Goal: Task Accomplishment & Management: Complete application form

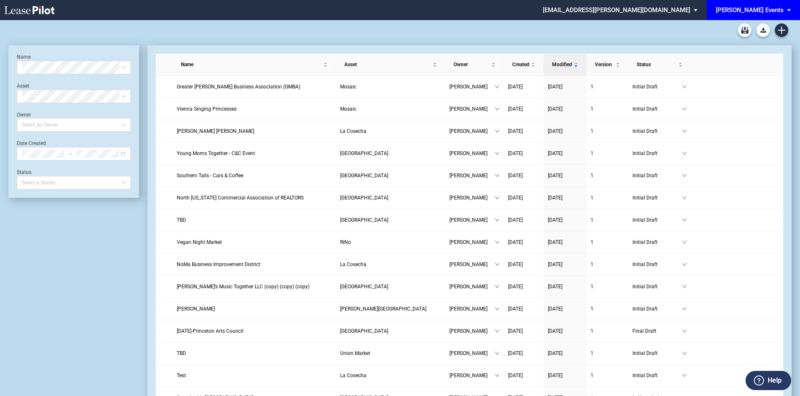
drag, startPoint x: 0, startPoint y: 0, endPoint x: 776, endPoint y: 9, distance: 776.2
click at [776, 9] on div "[PERSON_NAME] Events" at bounding box center [749, 10] width 68 height 8
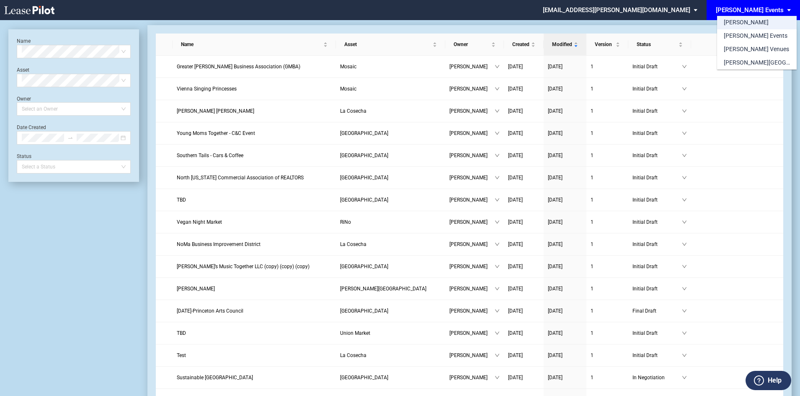
click at [747, 24] on md-option "[PERSON_NAME]" at bounding box center [757, 22] width 80 height 13
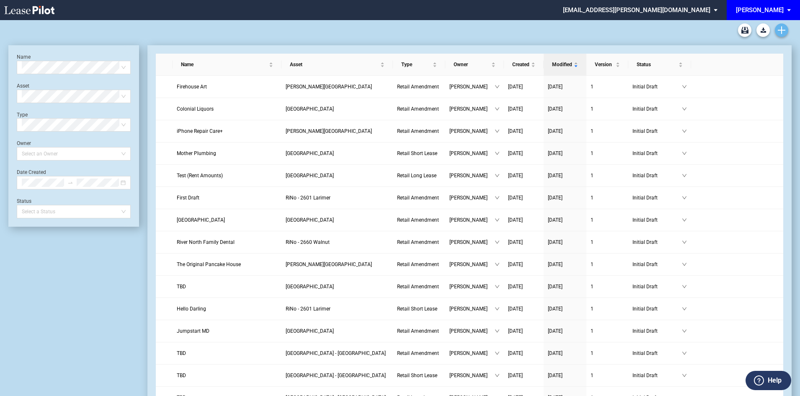
click at [780, 31] on icon "Create new document" at bounding box center [781, 30] width 8 height 8
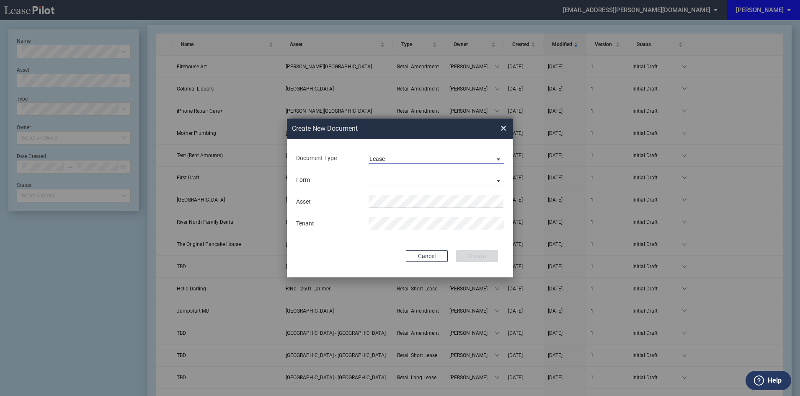
click at [446, 157] on span "Lease" at bounding box center [429, 159] width 120 height 8
click at [419, 175] on md-option "Amendment" at bounding box center [437, 179] width 149 height 20
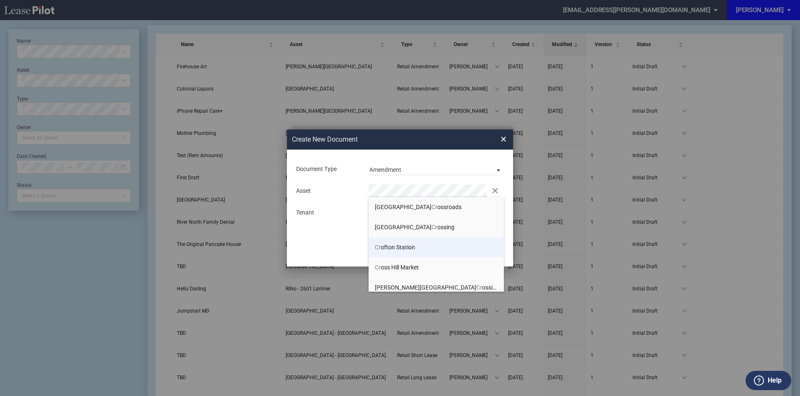
click at [392, 248] on span "Cr ofton Station" at bounding box center [395, 247] width 40 height 7
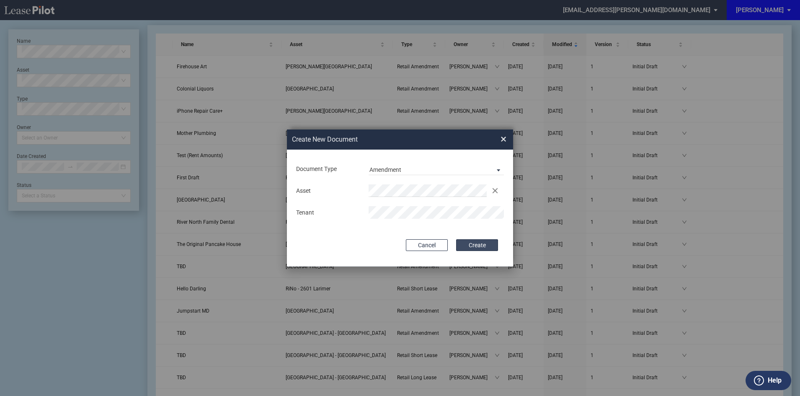
click at [481, 247] on button "Create" at bounding box center [477, 245] width 42 height 12
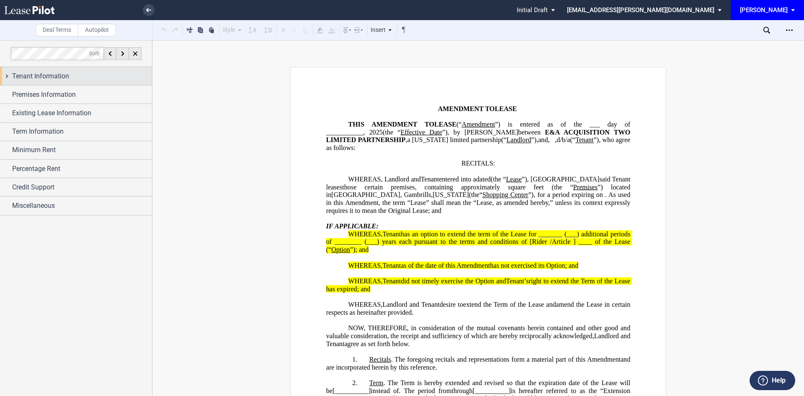
click at [67, 71] on span "Tenant Information" at bounding box center [40, 76] width 57 height 10
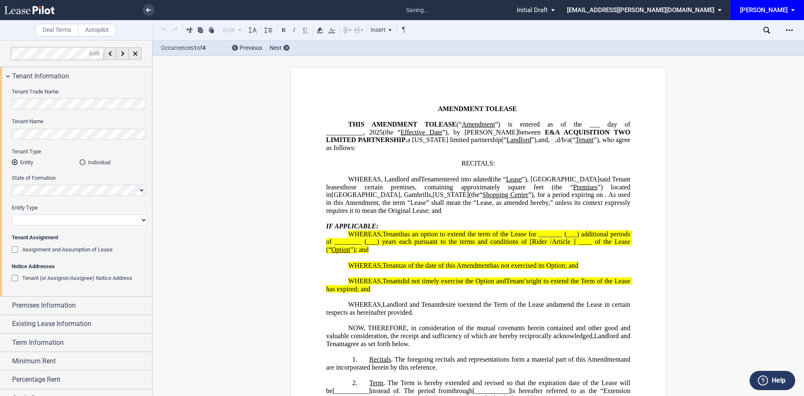
click at [48, 216] on select "Corporation Limited Liability Company General Partnership Limited Partnership O…" at bounding box center [80, 219] width 136 height 11
select select "limited liability company"
click at [12, 214] on select "Corporation Limited Liability Company General Partnership Limited Partnership O…" at bounding box center [80, 219] width 136 height 11
click at [60, 305] on span "Premises Information" at bounding box center [44, 305] width 64 height 10
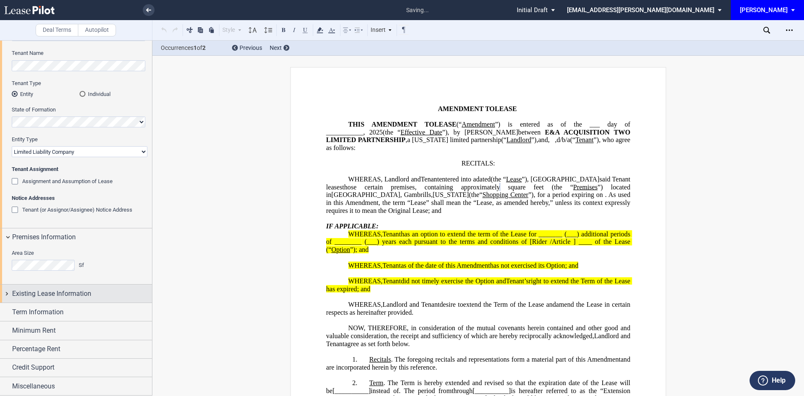
click at [73, 297] on span "Existing Lease Information" at bounding box center [51, 293] width 79 height 10
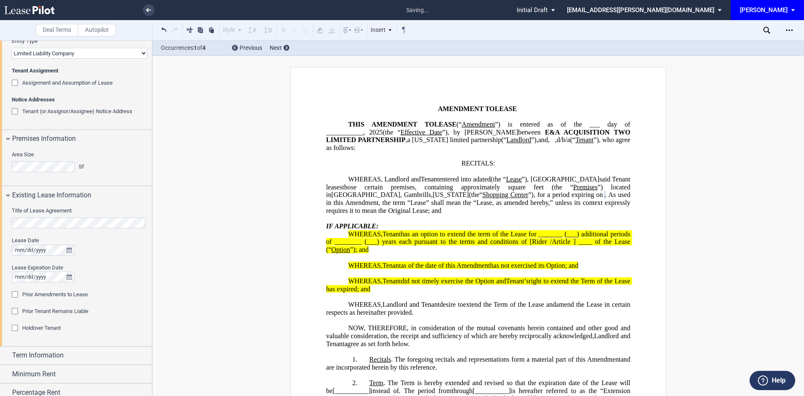
scroll to position [194, 0]
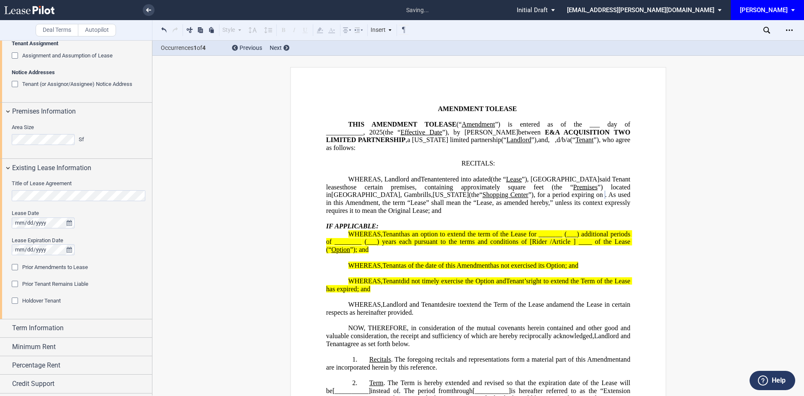
click at [16, 267] on div "Prior Amendments to Lease" at bounding box center [16, 268] width 8 height 8
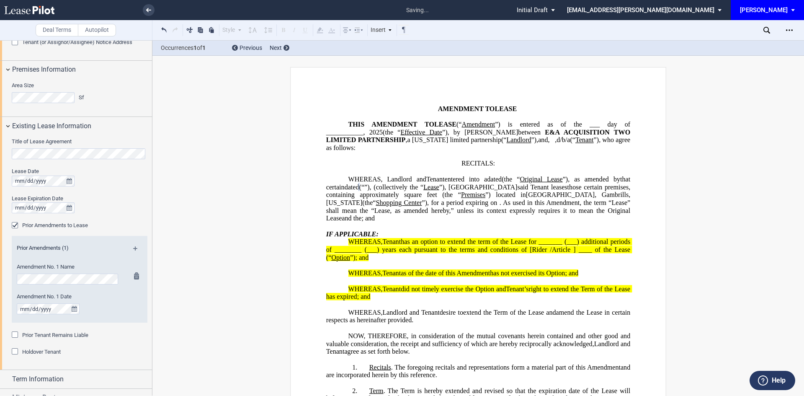
scroll to position [303, 0]
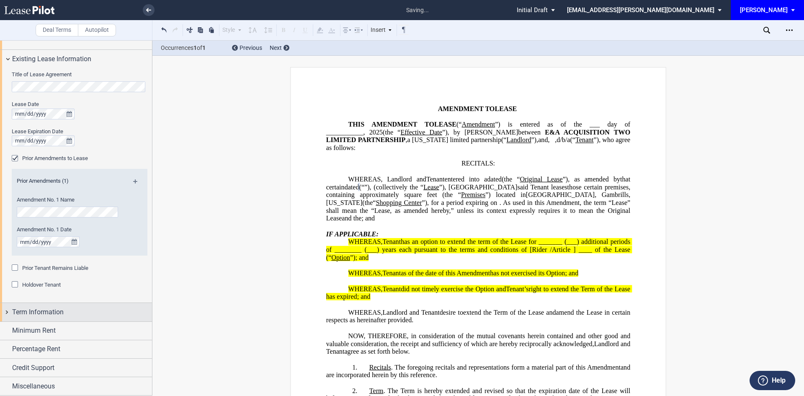
click at [66, 318] on div "Term Information" at bounding box center [76, 312] width 152 height 18
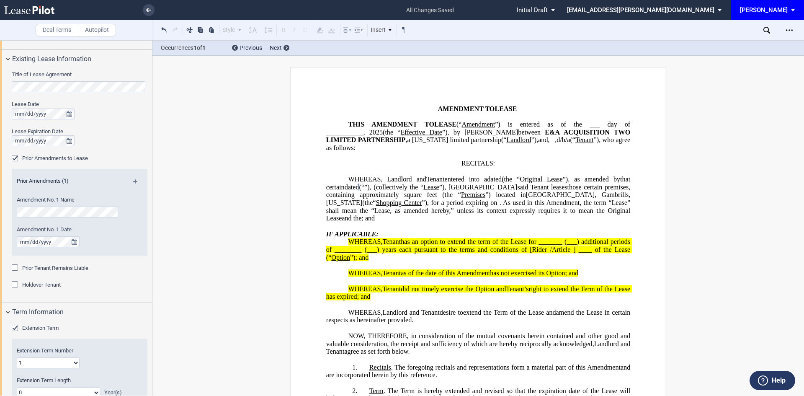
scroll to position [428, 0]
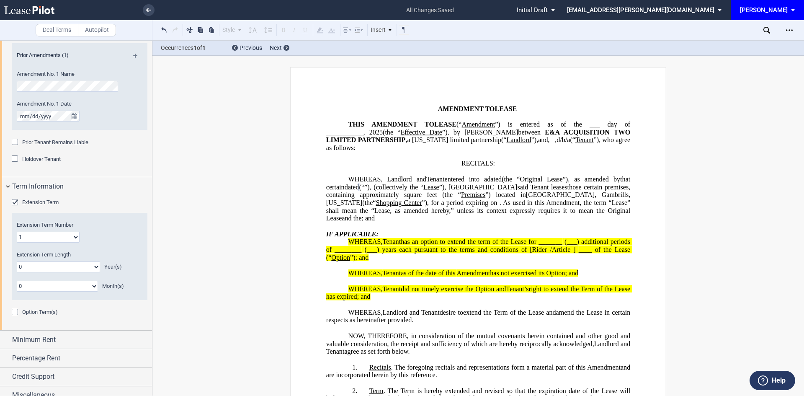
click at [66, 237] on select "1 2 3 4 5 6 7 8 9 10 11 12 13 14 15 16 17 18 19 20" at bounding box center [48, 237] width 63 height 11
select select "number:2"
click at [17, 232] on select "1 2 3 4 5 6 7 8 9 10 11 12 13 14 15 16 17 18 19 20" at bounding box center [48, 237] width 63 height 11
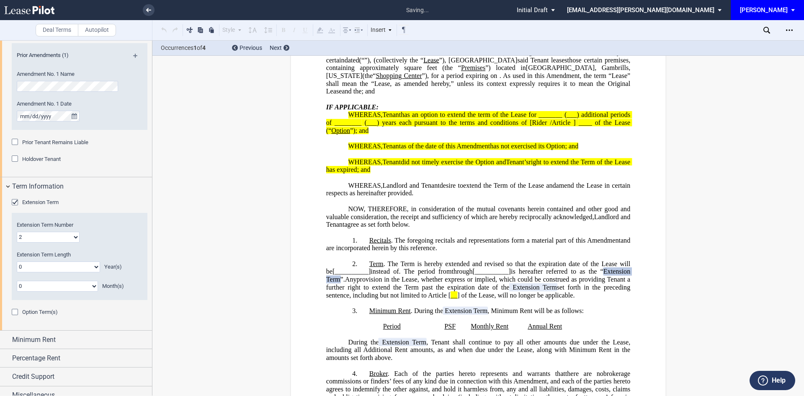
scroll to position [230, 0]
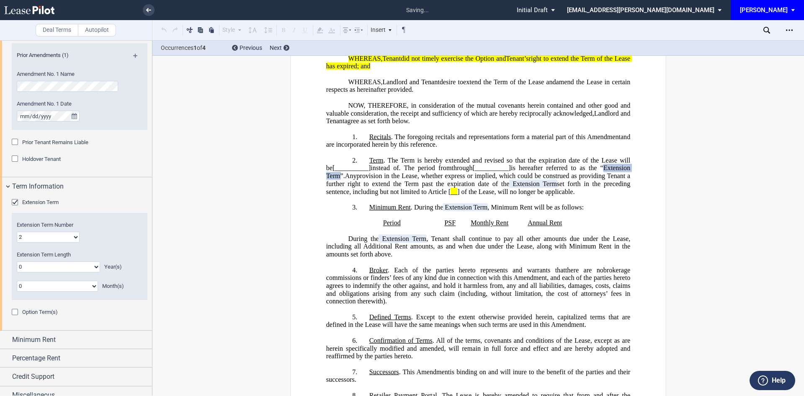
click at [61, 270] on select "0 1 2 3 4 5 6 7 8 9 10 11 12 13 14 15 16 17 18 19 20" at bounding box center [58, 266] width 83 height 11
select select "number:5"
click at [17, 261] on select "0 1 2 3 4 5 6 7 8 9 10 11 12 13 14 15 16 17 18 19 20" at bounding box center [58, 266] width 83 height 11
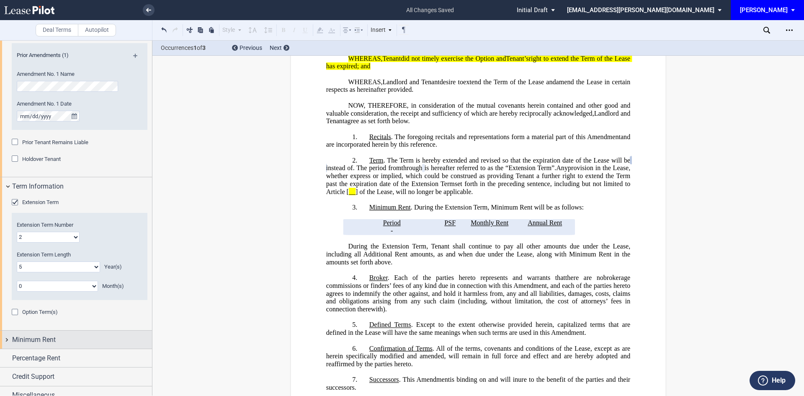
click at [67, 341] on div "Minimum Rent" at bounding box center [82, 339] width 140 height 10
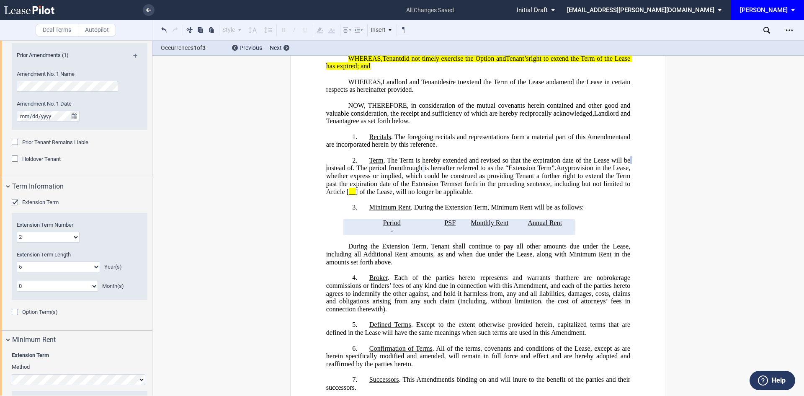
scroll to position [561, 0]
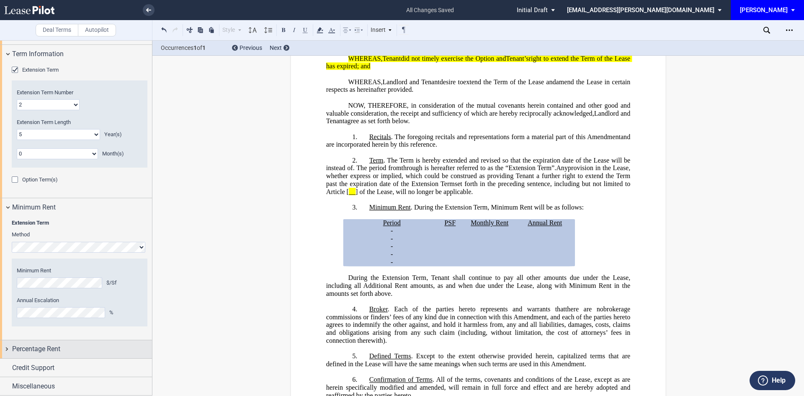
click at [77, 353] on div "Percentage Rent" at bounding box center [82, 349] width 140 height 10
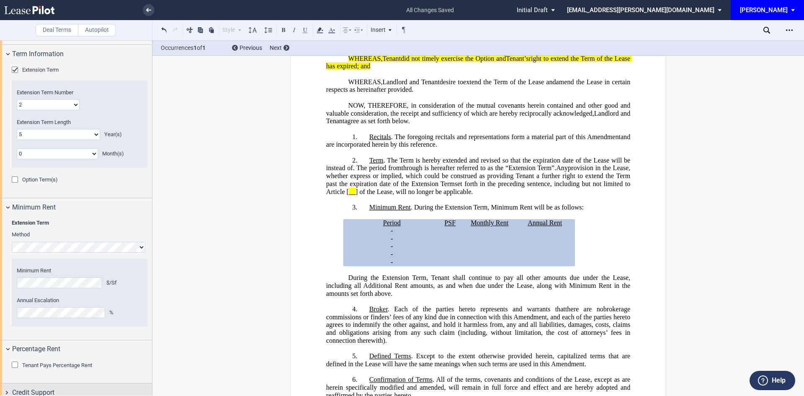
click at [61, 387] on div "Credit Support" at bounding box center [82, 392] width 140 height 10
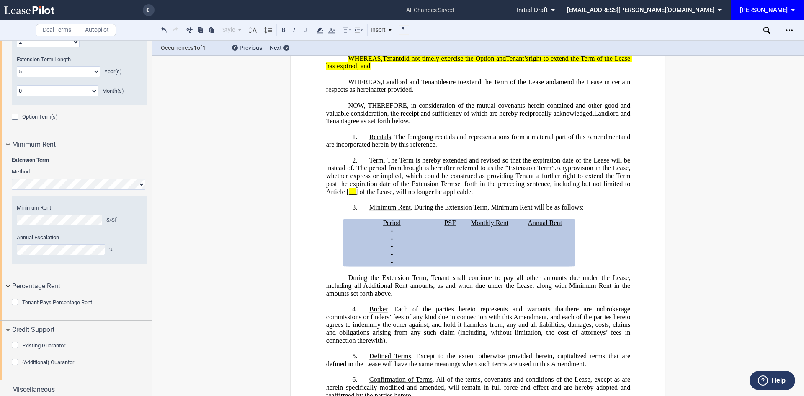
scroll to position [627, 0]
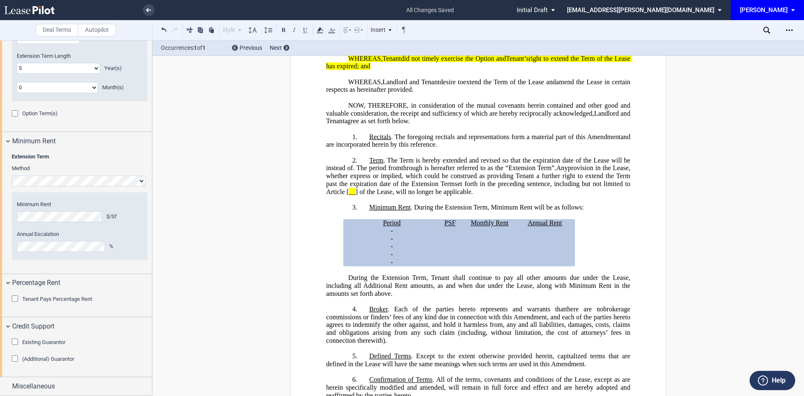
click at [15, 342] on div "Existing Guarantor" at bounding box center [16, 342] width 8 height 8
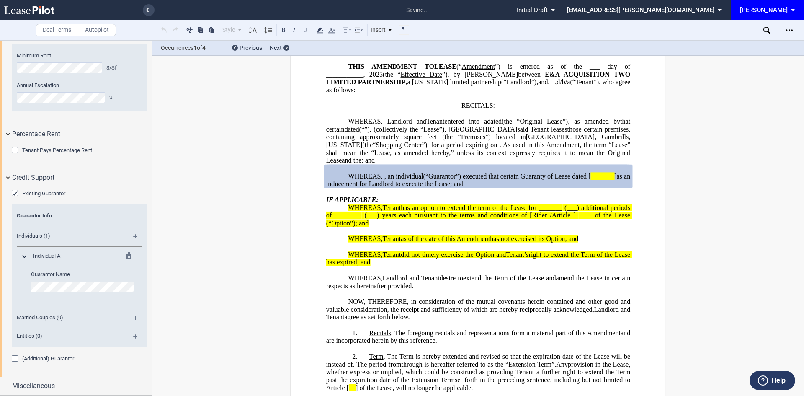
scroll to position [57, 0]
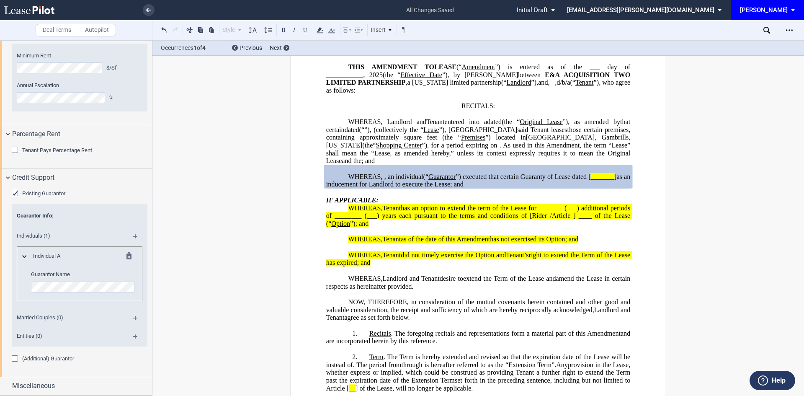
click at [134, 317] on md-icon at bounding box center [138, 321] width 11 height 10
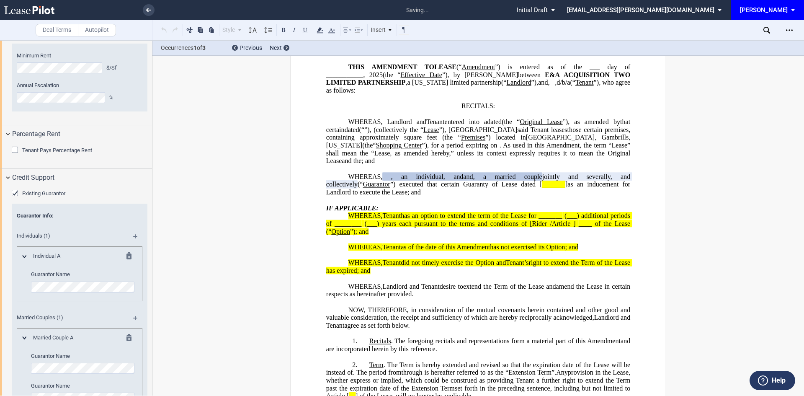
click at [129, 254] on md-icon at bounding box center [131, 257] width 10 height 10
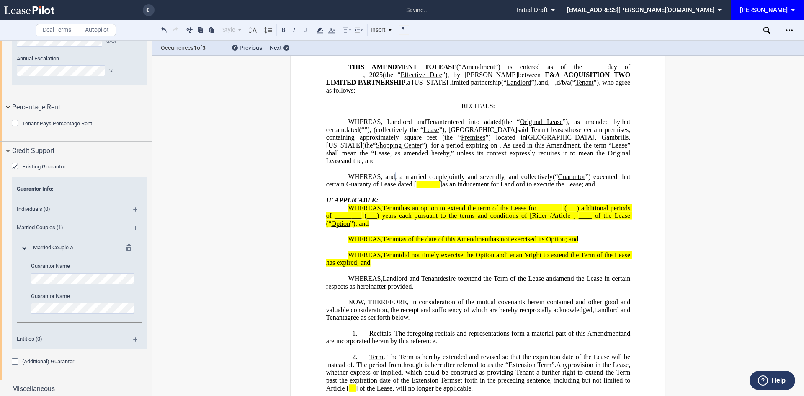
scroll to position [805, 0]
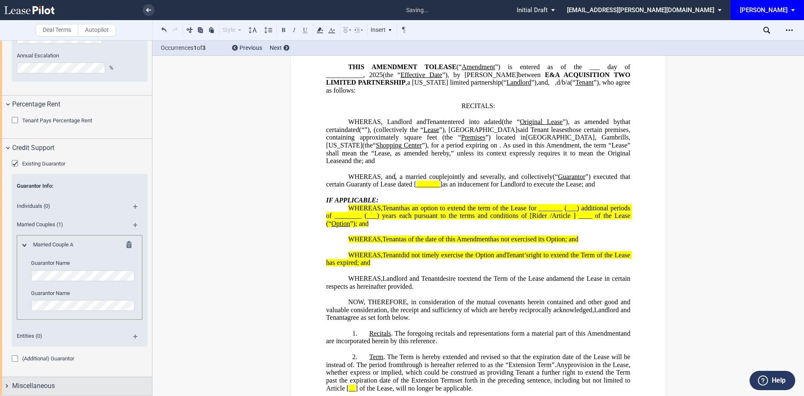
click at [73, 389] on div "Miscellaneous" at bounding box center [82, 386] width 140 height 10
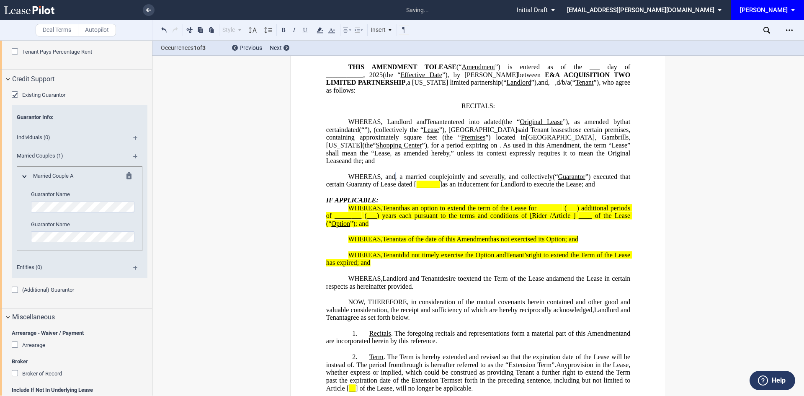
scroll to position [1037, 0]
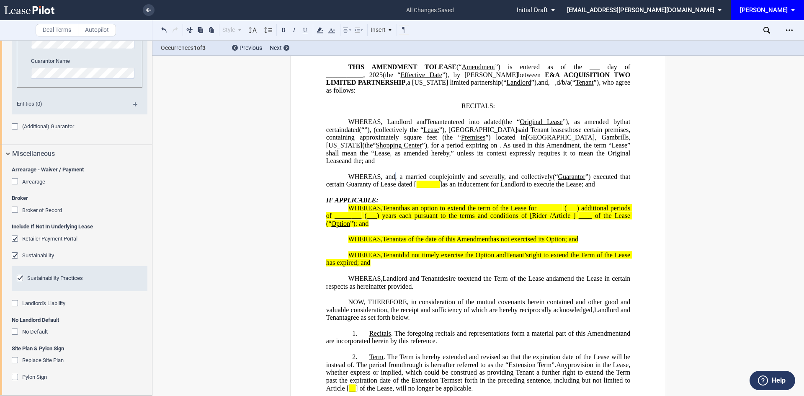
click at [18, 277] on div "Sustainability Practices" at bounding box center [21, 279] width 8 height 8
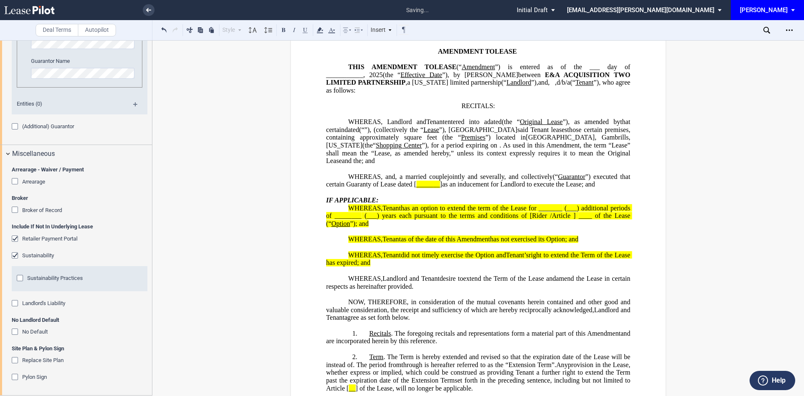
click at [15, 237] on div "Retailer Payment Portal" at bounding box center [16, 239] width 8 height 8
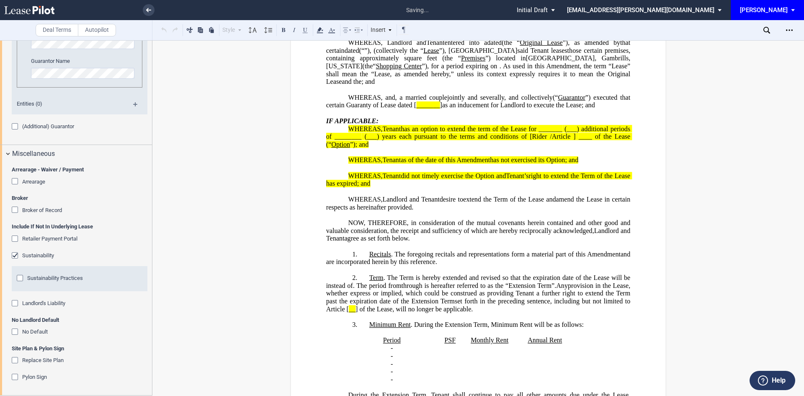
scroll to position [167, 0]
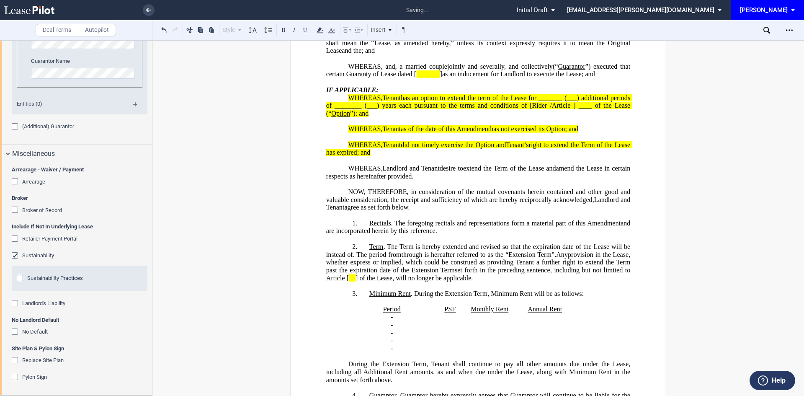
drag, startPoint x: 386, startPoint y: 178, endPoint x: 316, endPoint y: 116, distance: 93.5
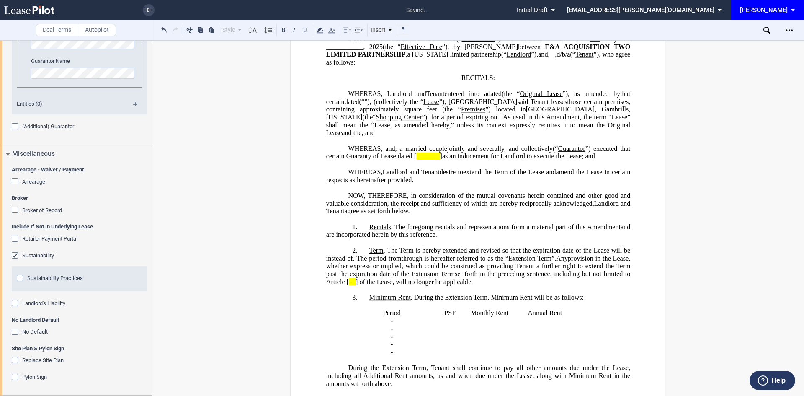
scroll to position [84, 0]
drag, startPoint x: 563, startPoint y: 176, endPoint x: 537, endPoint y: 175, distance: 26.8
click at [537, 162] on p "WHEREAS, , an individual and , a married couple , , , , and jointly and several…" at bounding box center [478, 153] width 304 height 15
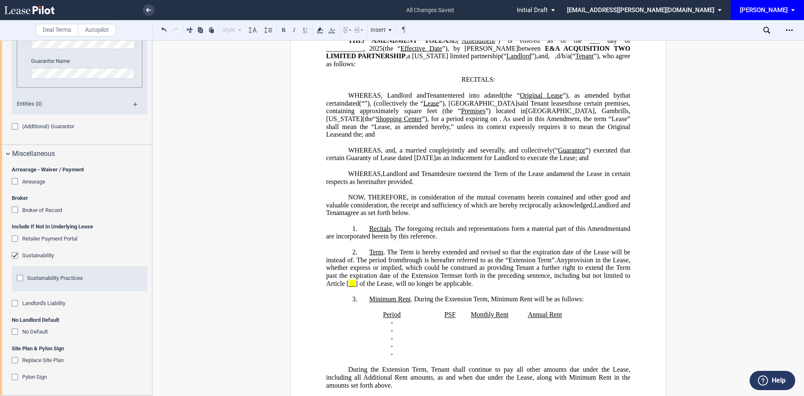
click at [473, 287] on span "] of the Lease, will no longer be applicable." at bounding box center [413, 283] width 117 height 8
click at [466, 287] on span "of the Lease, will no longer be applicable." at bounding box center [409, 283] width 113 height 8
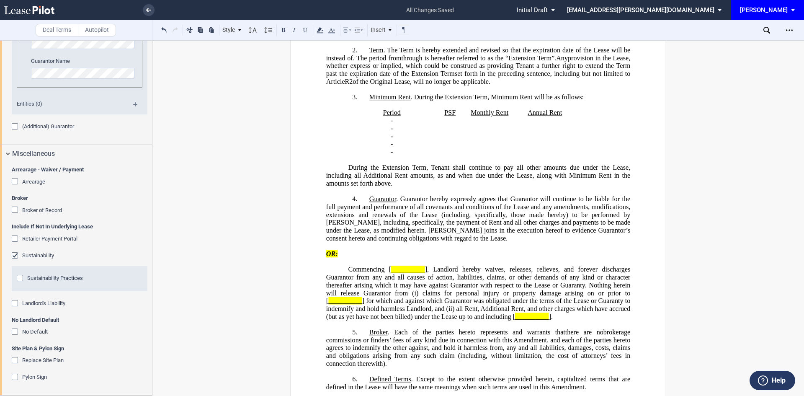
scroll to position [335, 0]
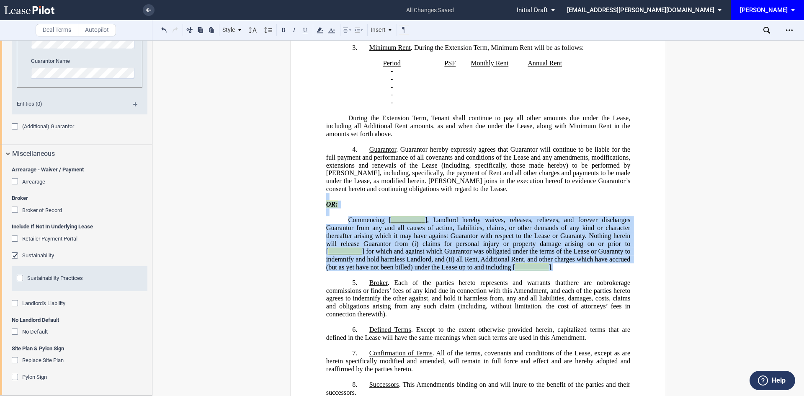
drag, startPoint x: 558, startPoint y: 301, endPoint x: 320, endPoint y: 231, distance: 248.7
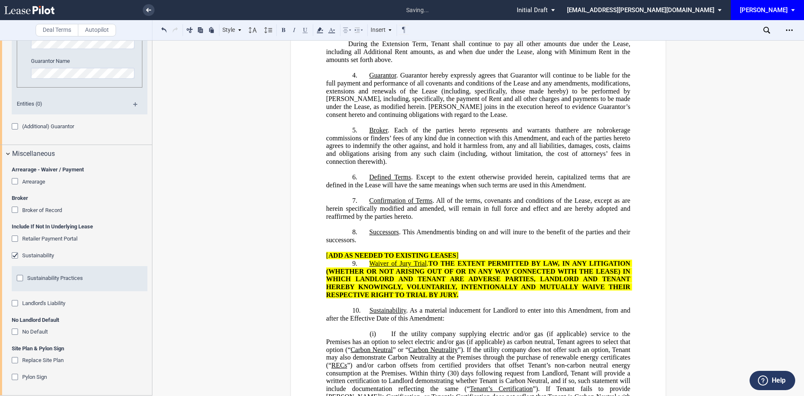
scroll to position [502, 0]
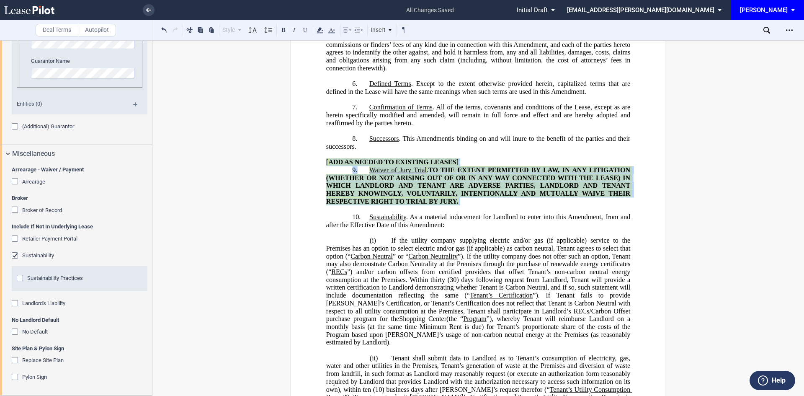
drag, startPoint x: 464, startPoint y: 234, endPoint x: 305, endPoint y: 196, distance: 163.5
click at [305, 196] on div "﻿ !!CUSTOM_FOOTER_DISTANCE_0.5in!! !!CUSTOM_FOOTER_START!! !!CUSTOM_PAGE_NUMBER…" at bounding box center [478, 297] width 376 height 1464
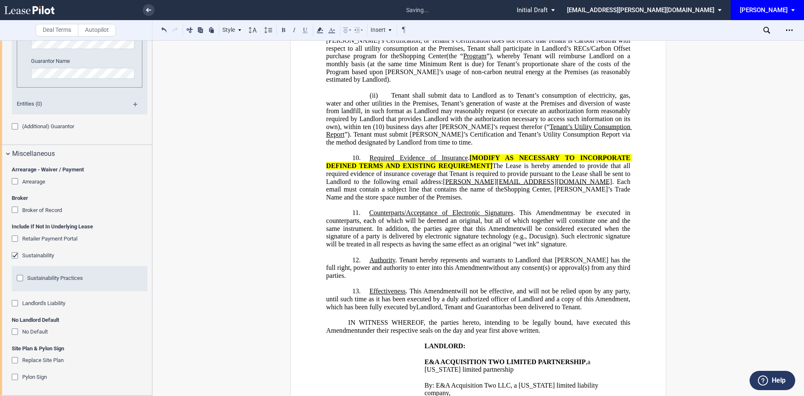
scroll to position [712, 0]
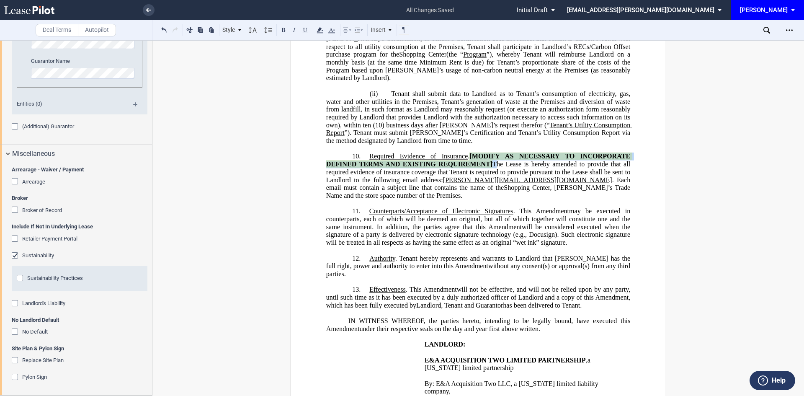
drag, startPoint x: 491, startPoint y: 187, endPoint x: 471, endPoint y: 180, distance: 22.0
click at [471, 180] on span "Required Evidence of Insurance . [MODIFY AS NECESSARY TO INCORPORATE DEFINED TE…" at bounding box center [479, 171] width 306 height 39
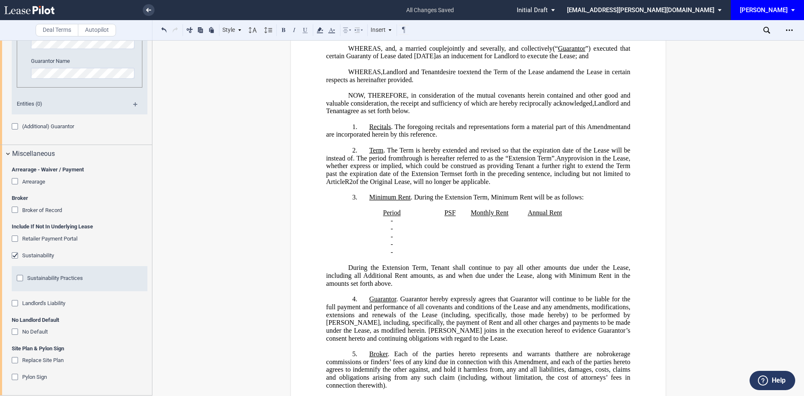
scroll to position [0, 0]
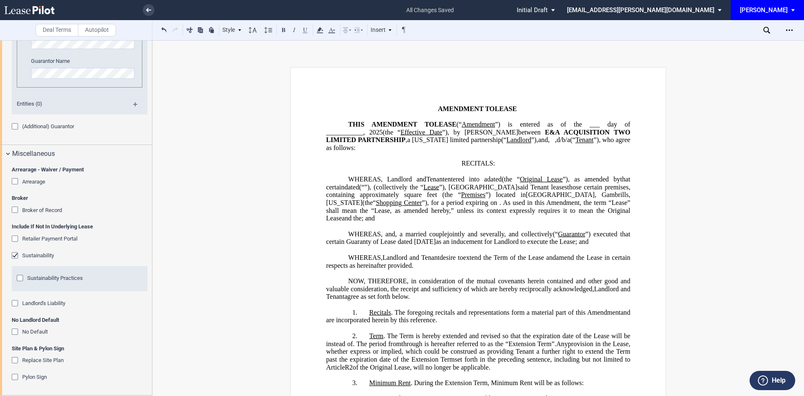
click at [775, 10] on div "[PERSON_NAME]" at bounding box center [764, 10] width 48 height 8
click at [771, 35] on md-option "[PERSON_NAME] Events" at bounding box center [761, 35] width 80 height 13
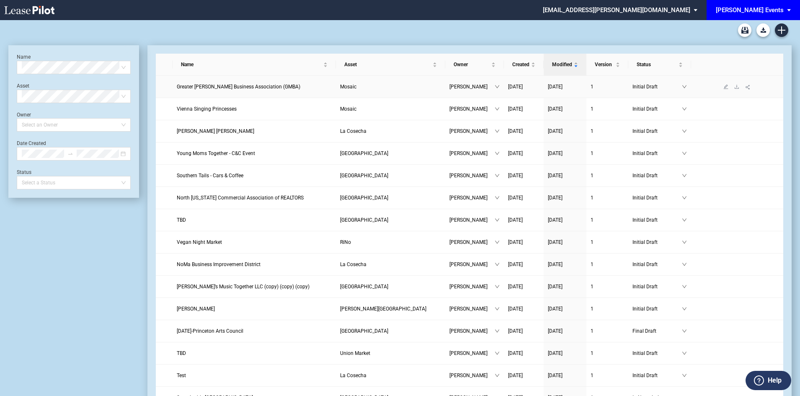
click at [248, 89] on span "Greater Merrifield Business Association (GMBA)" at bounding box center [239, 87] width 124 height 6
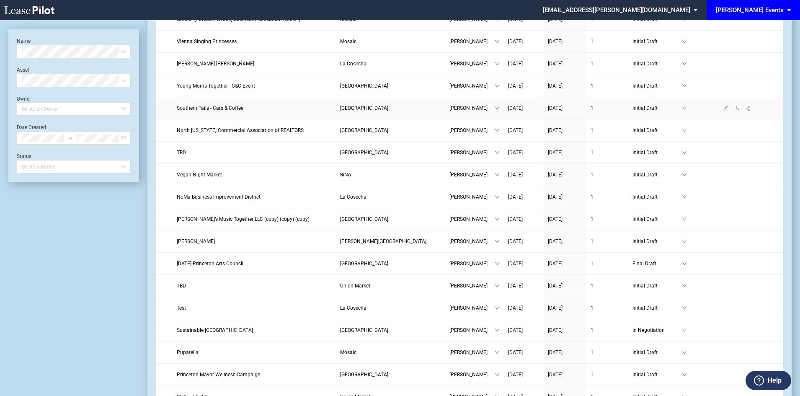
scroll to position [84, 0]
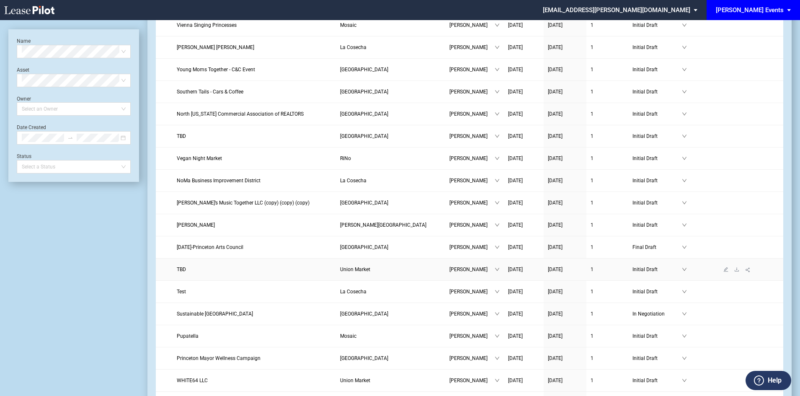
click at [180, 267] on span "TBD" at bounding box center [181, 269] width 9 height 6
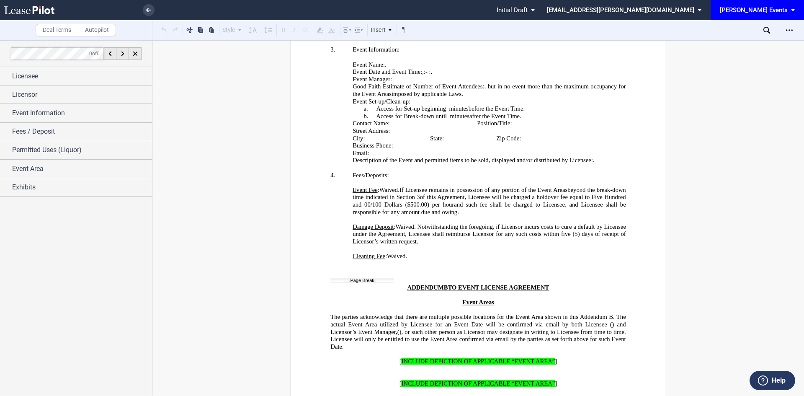
scroll to position [1734, 0]
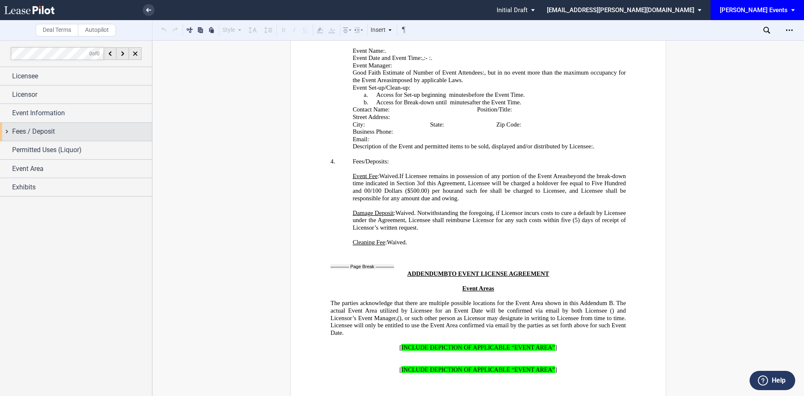
click at [68, 137] on div "Fees / Deposit" at bounding box center [76, 132] width 152 height 18
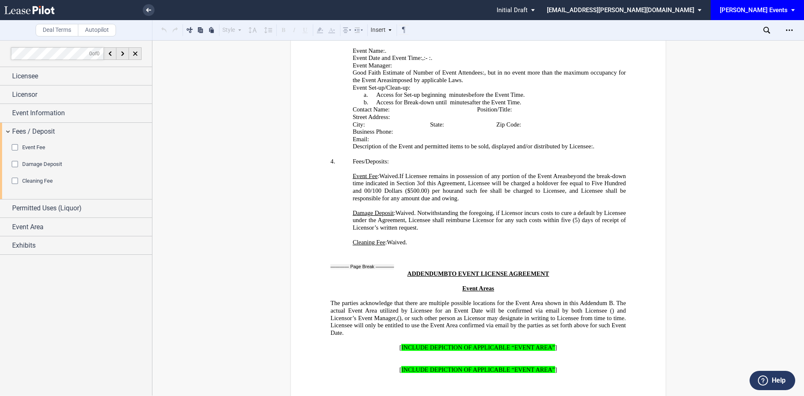
click at [17, 180] on div "Cleaning Fee" at bounding box center [16, 182] width 8 height 8
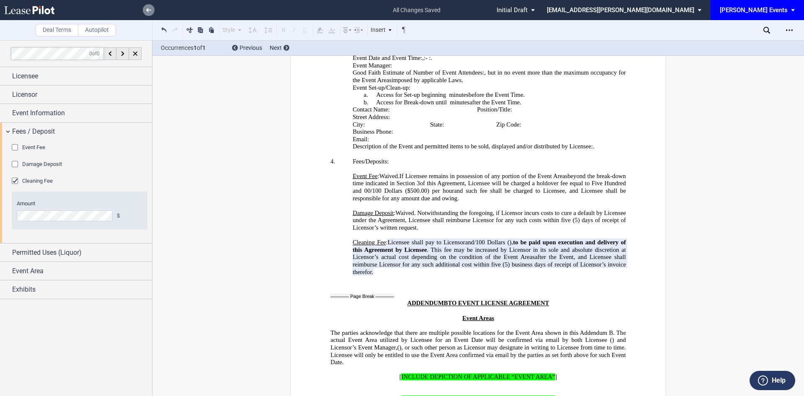
click at [148, 9] on use at bounding box center [148, 10] width 5 height 4
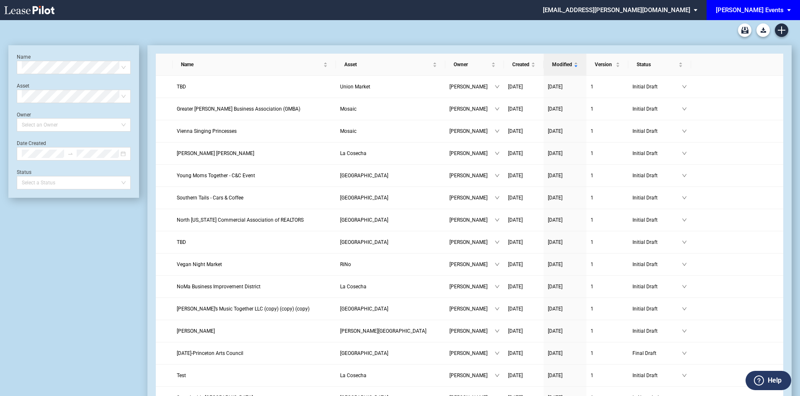
click at [775, 13] on div "[PERSON_NAME] Events" at bounding box center [749, 10] width 68 height 8
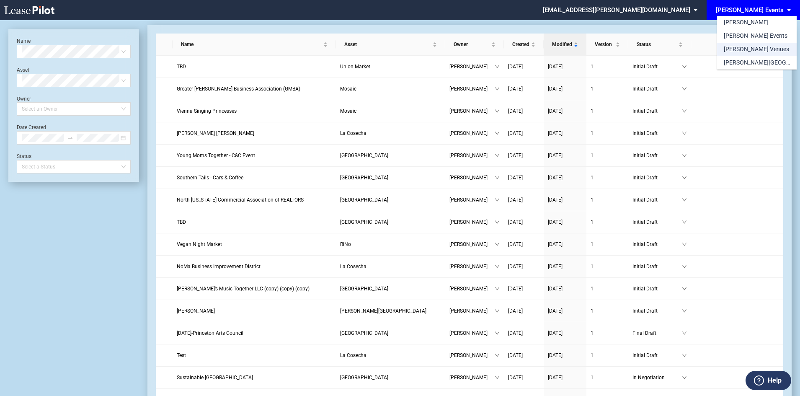
click at [757, 51] on div "[PERSON_NAME] Venues" at bounding box center [755, 49] width 65 height 8
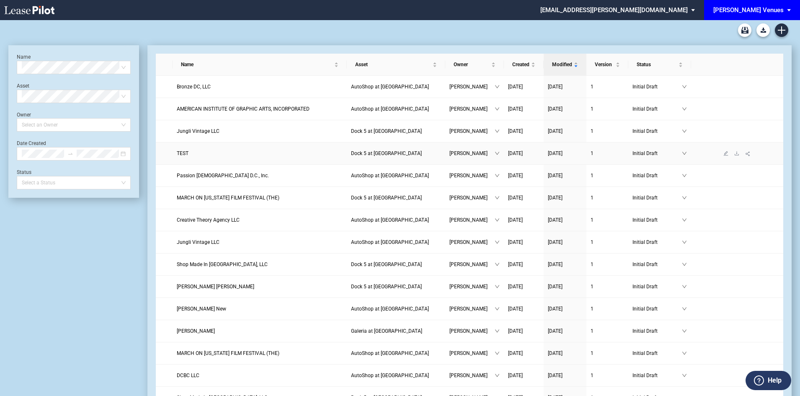
click at [181, 153] on span "TEST" at bounding box center [183, 153] width 12 height 6
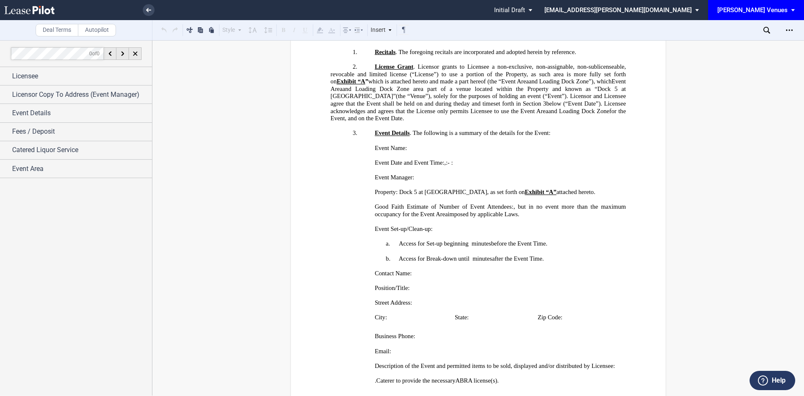
scroll to position [209, 0]
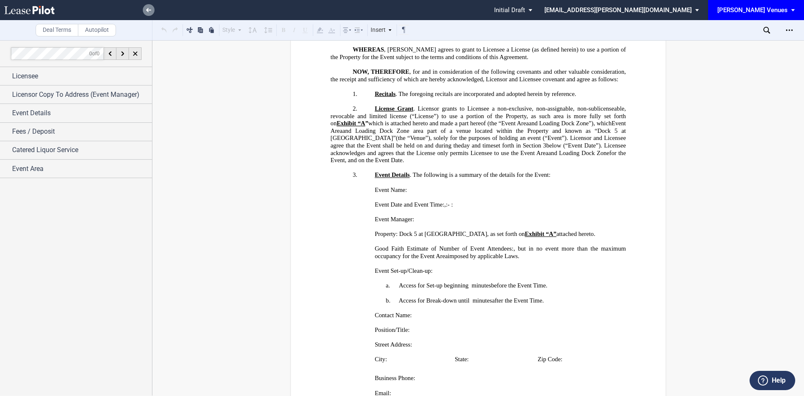
click at [149, 12] on icon at bounding box center [148, 10] width 5 height 4
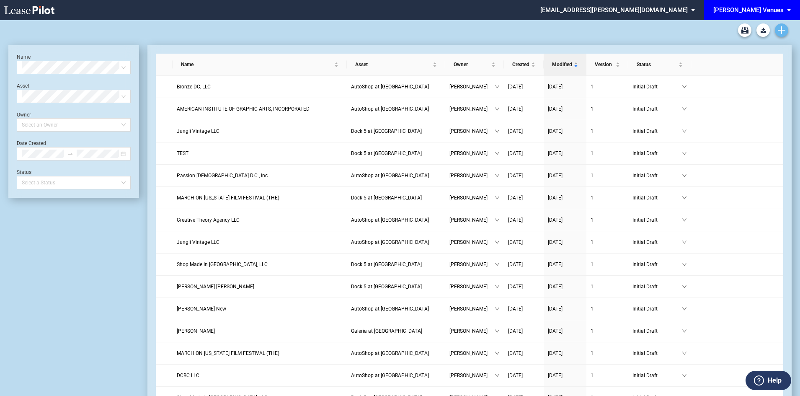
click at [780, 36] on link "Create new document" at bounding box center [780, 29] width 13 height 13
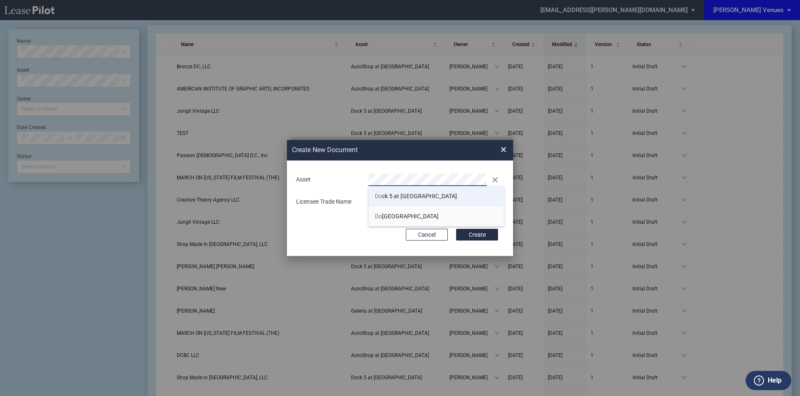
click at [398, 196] on span "Do ck 5 at Union Market" at bounding box center [416, 196] width 82 height 7
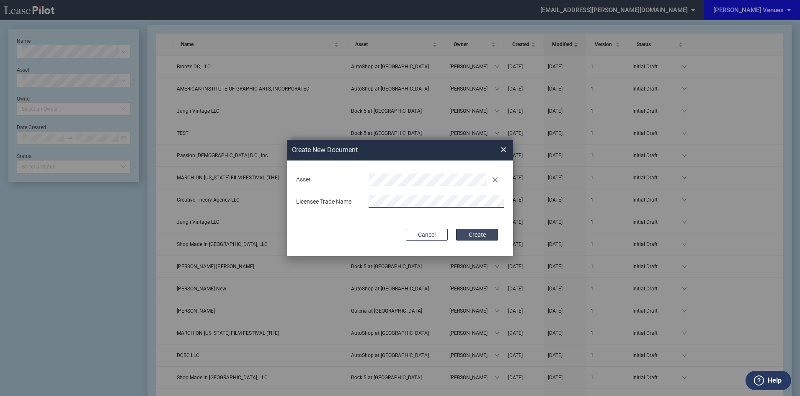
click at [468, 238] on button "Create" at bounding box center [477, 235] width 42 height 12
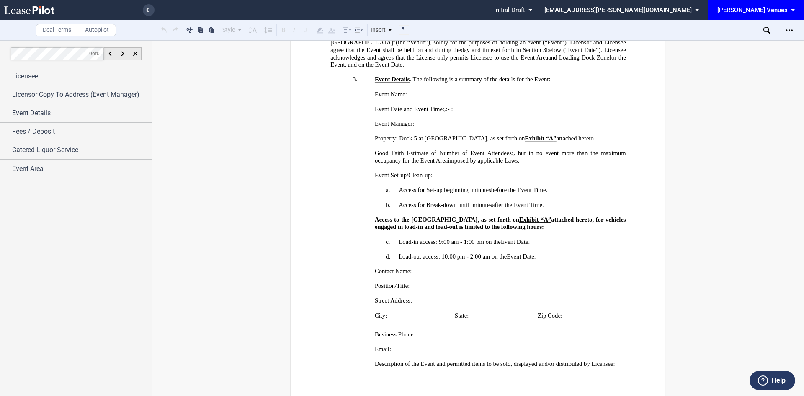
scroll to position [419, 0]
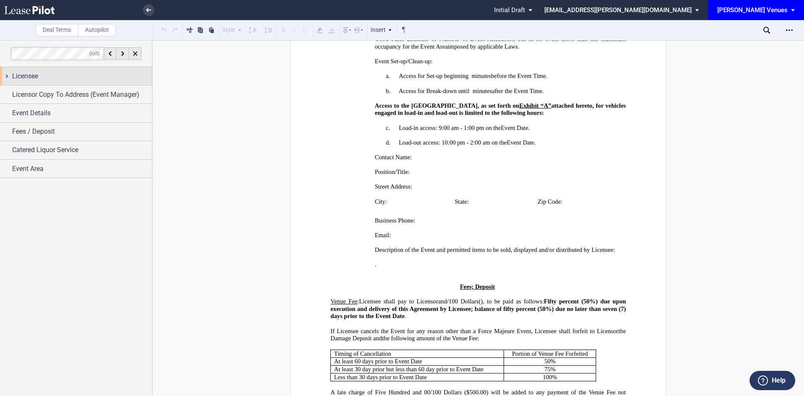
click at [89, 80] on div "Licensee" at bounding box center [82, 76] width 140 height 10
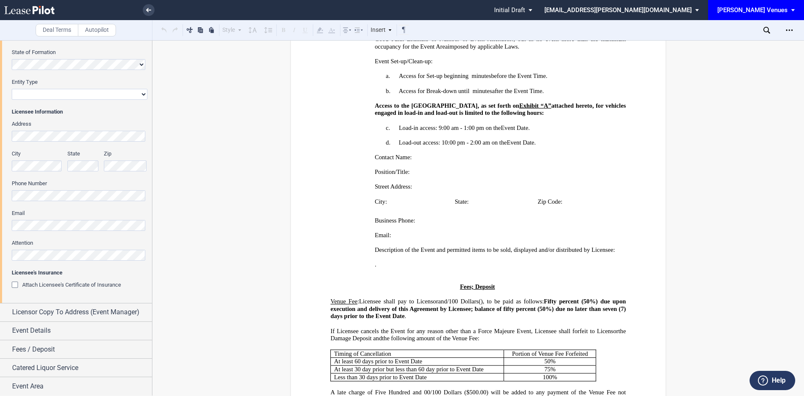
scroll to position [126, 0]
click at [87, 314] on span "Licensor Copy To Address (Event Manager)" at bounding box center [75, 311] width 127 height 10
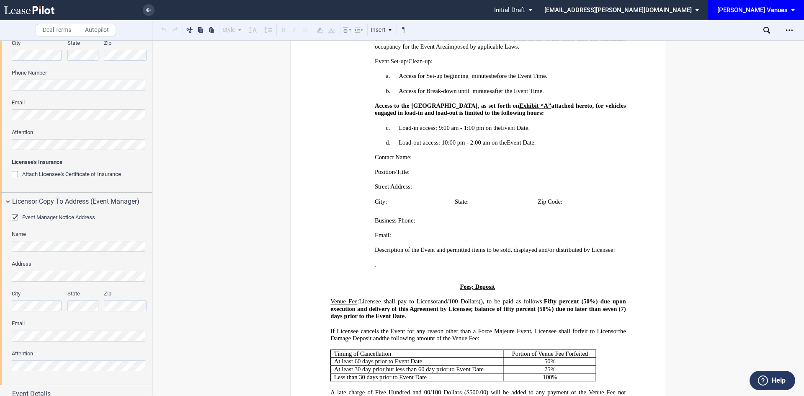
scroll to position [293, 0]
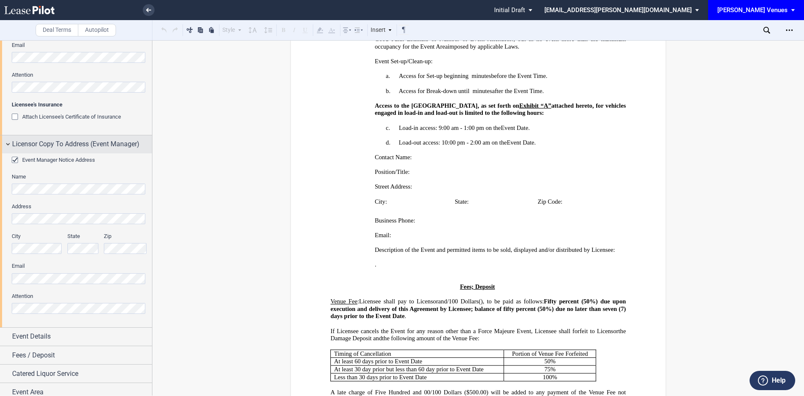
click at [57, 140] on span "Licensor Copy To Address (Event Manager)" at bounding box center [75, 144] width 127 height 10
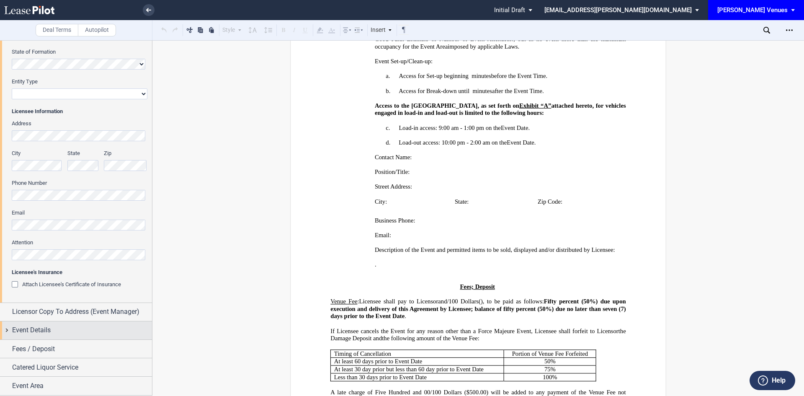
click at [41, 329] on span "Event Details" at bounding box center [31, 330] width 39 height 10
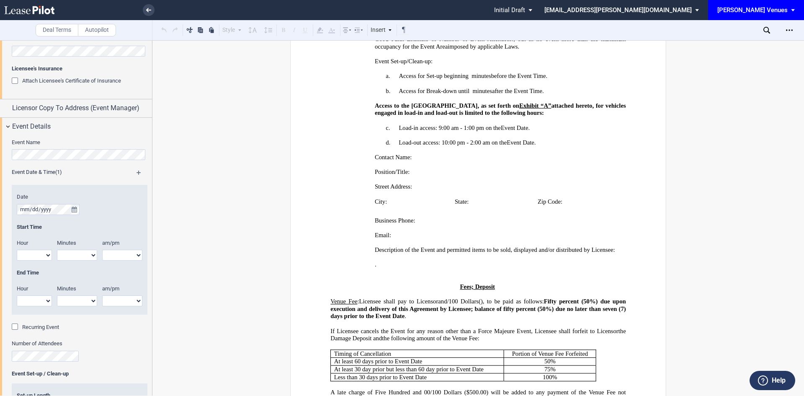
scroll to position [293, 0]
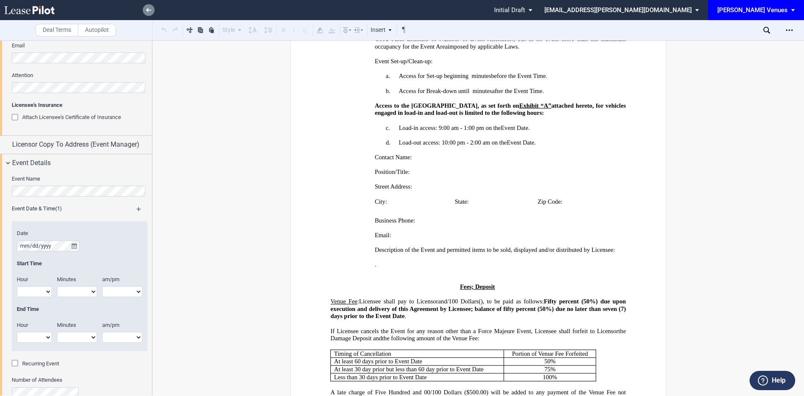
click at [147, 10] on use at bounding box center [148, 10] width 5 height 4
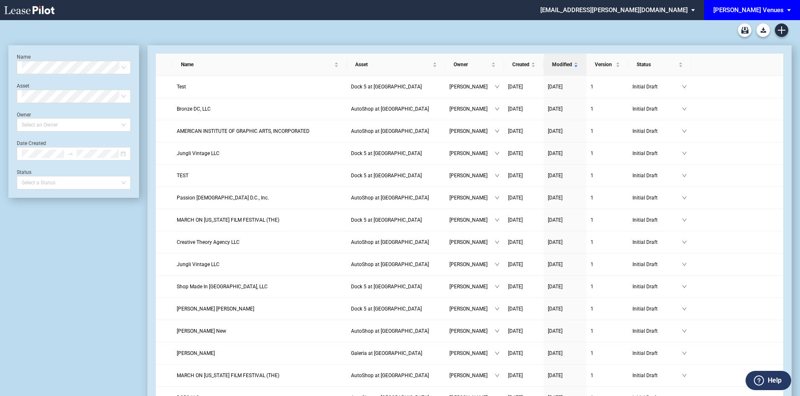
click at [763, 11] on div "[PERSON_NAME] Venues" at bounding box center [748, 10] width 70 height 8
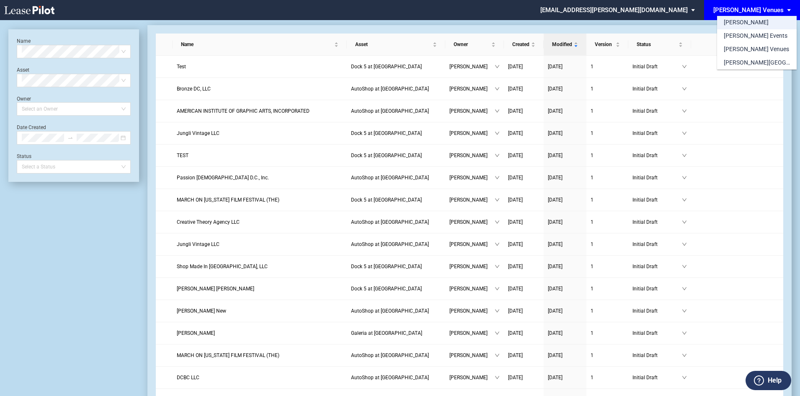
click at [748, 24] on md-option "[PERSON_NAME]" at bounding box center [757, 22] width 80 height 13
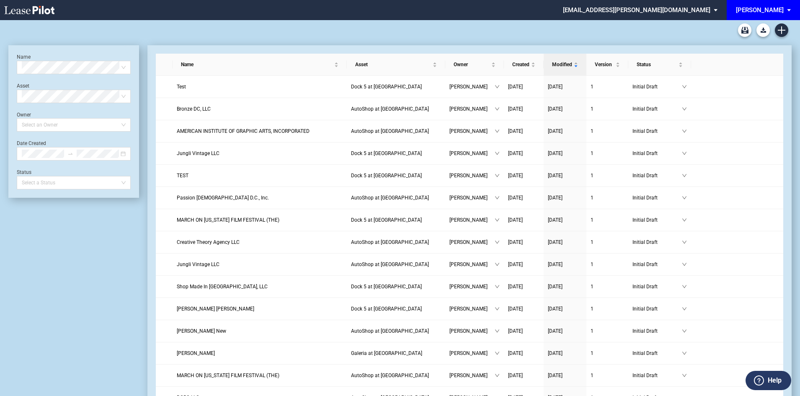
scroll to position [20, 0]
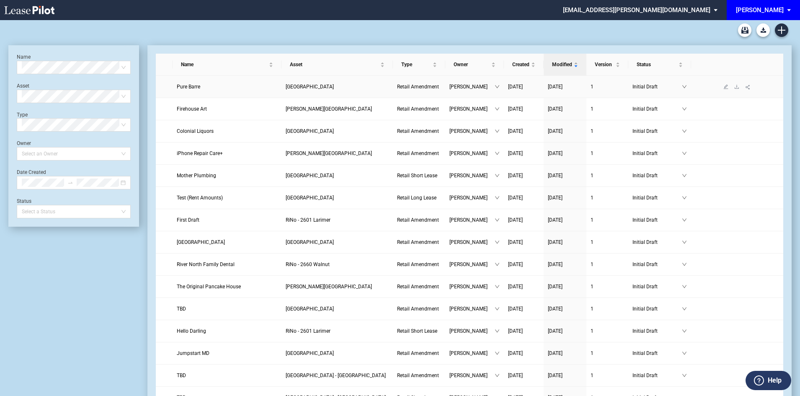
click at [194, 86] on span "Pure Barre" at bounding box center [188, 87] width 23 height 6
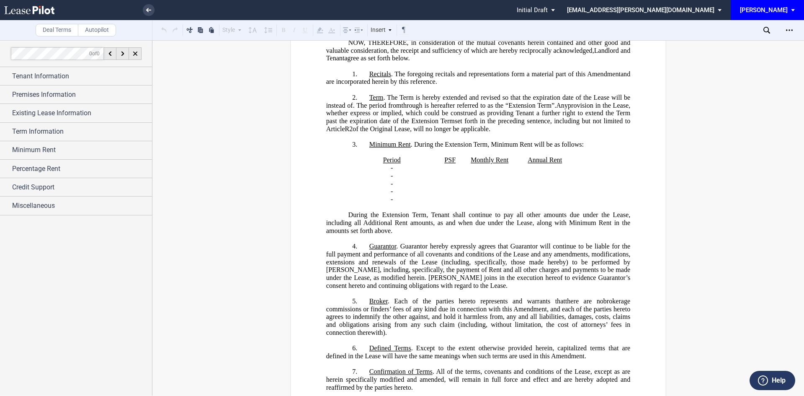
scroll to position [251, 0]
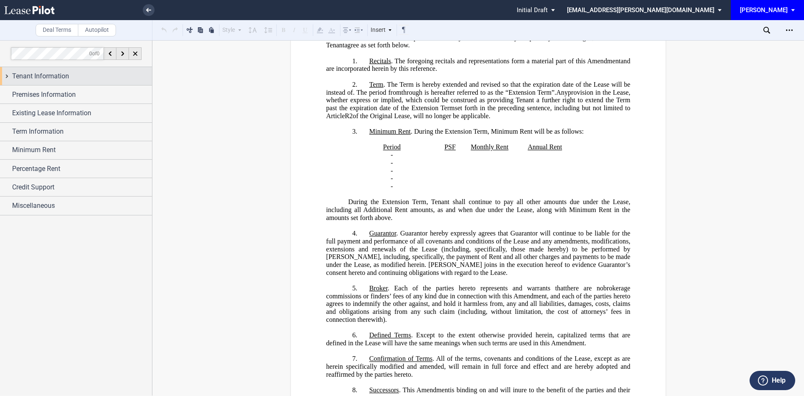
click at [71, 76] on div "Tenant Information" at bounding box center [82, 76] width 140 height 10
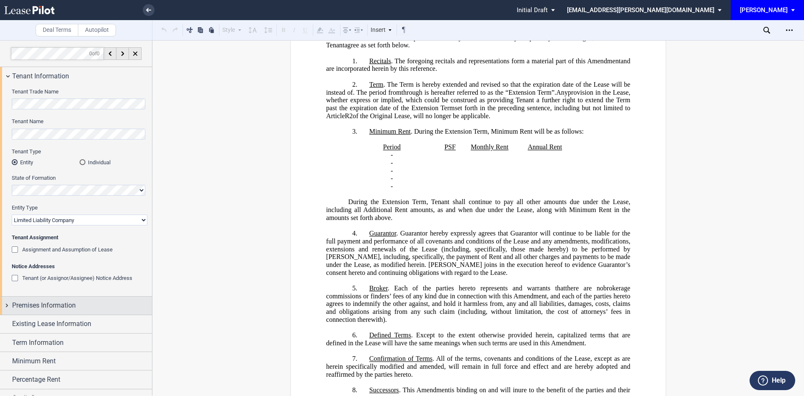
click at [92, 305] on div "Premises Information" at bounding box center [82, 305] width 140 height 10
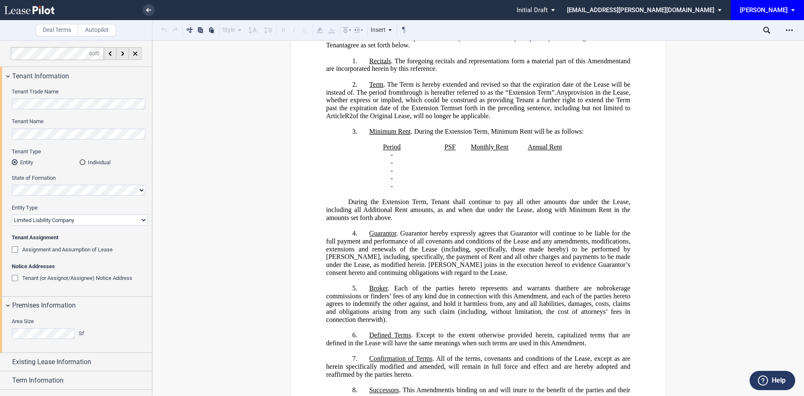
scroll to position [16, 0]
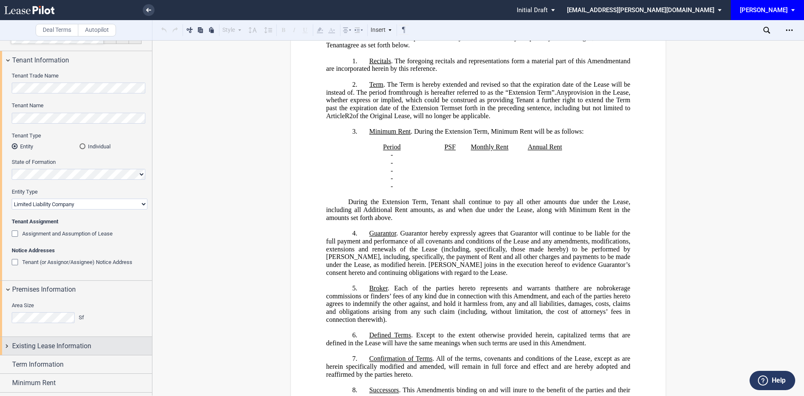
click at [90, 341] on span "Existing Lease Information" at bounding box center [51, 346] width 79 height 10
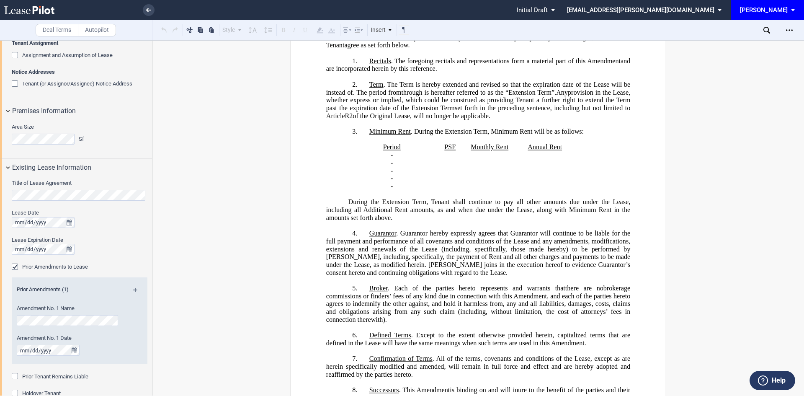
scroll to position [303, 0]
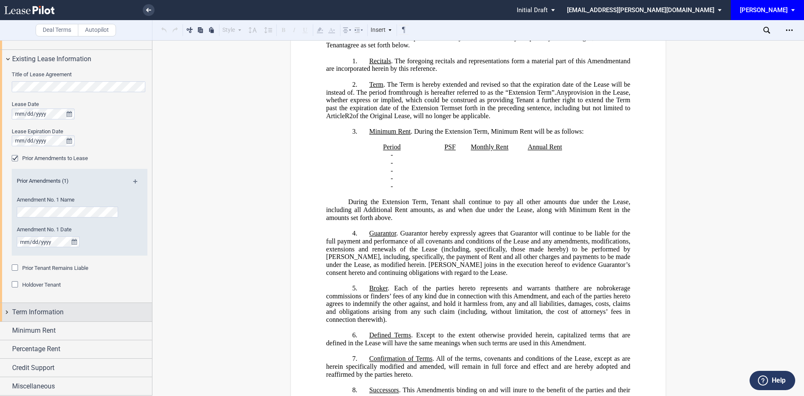
click at [82, 310] on div "Term Information" at bounding box center [82, 312] width 140 height 10
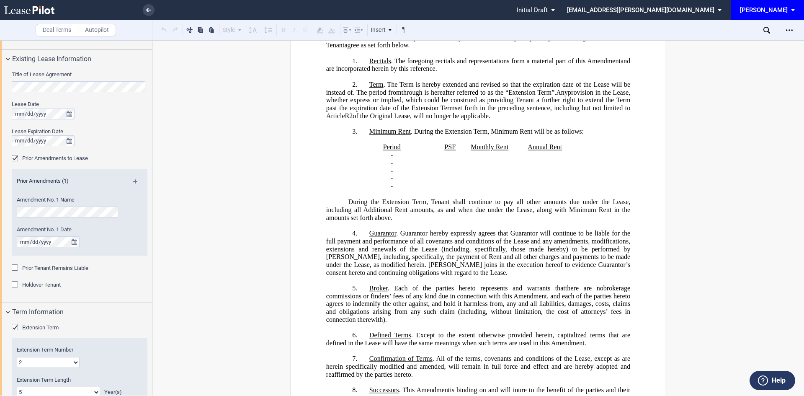
scroll to position [437, 0]
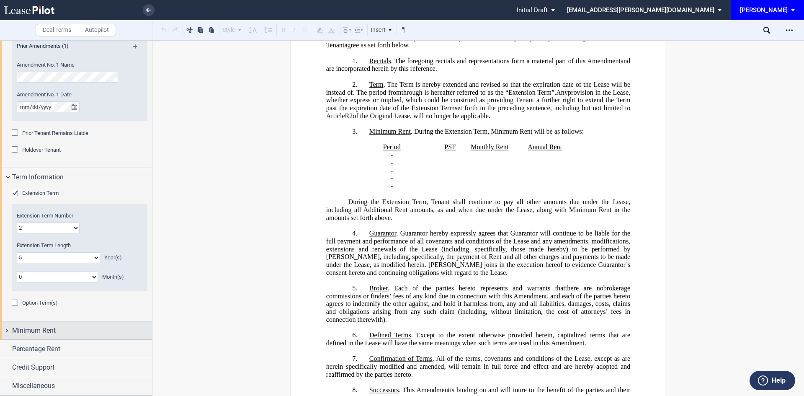
click at [82, 327] on div "Minimum Rent" at bounding box center [82, 330] width 140 height 10
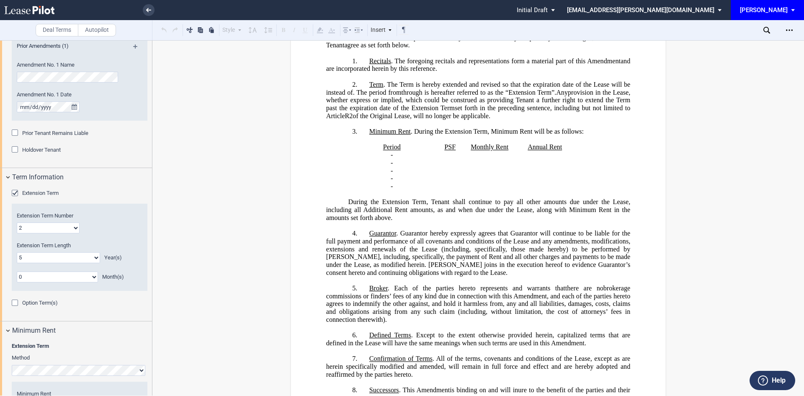
scroll to position [561, 0]
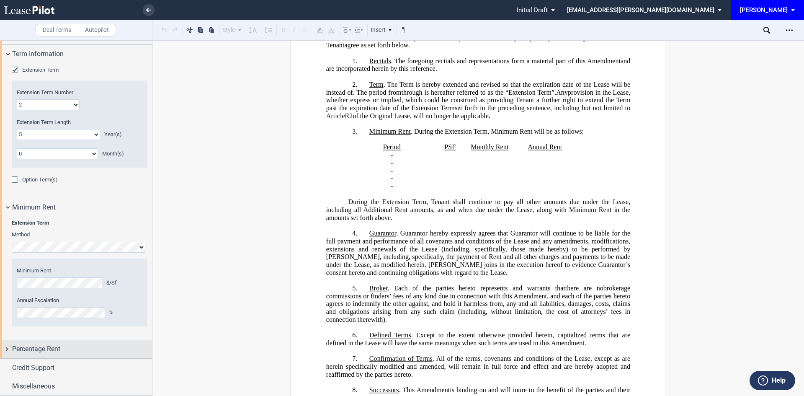
click at [74, 351] on div "Percentage Rent" at bounding box center [82, 349] width 140 height 10
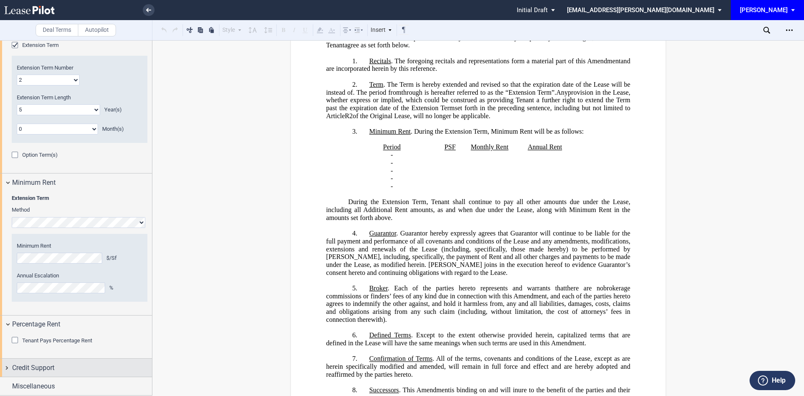
click at [67, 363] on div "Credit Support" at bounding box center [82, 368] width 140 height 10
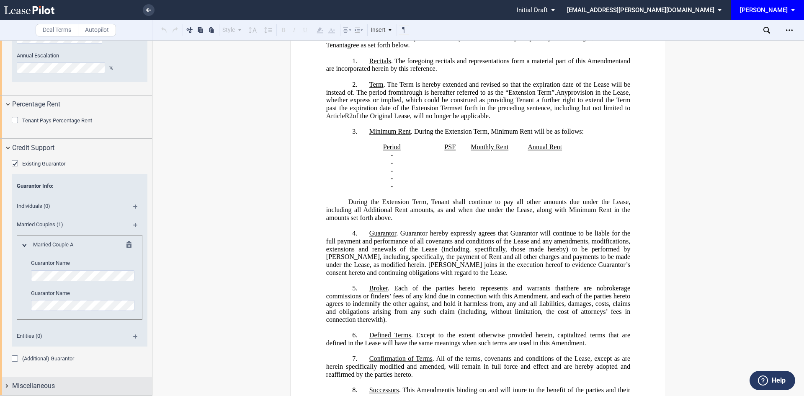
click at [82, 384] on div "Miscellaneous" at bounding box center [82, 386] width 140 height 10
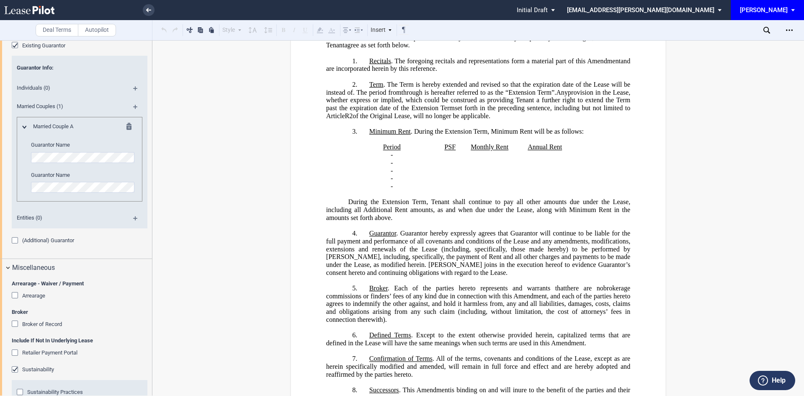
scroll to position [1037, 0]
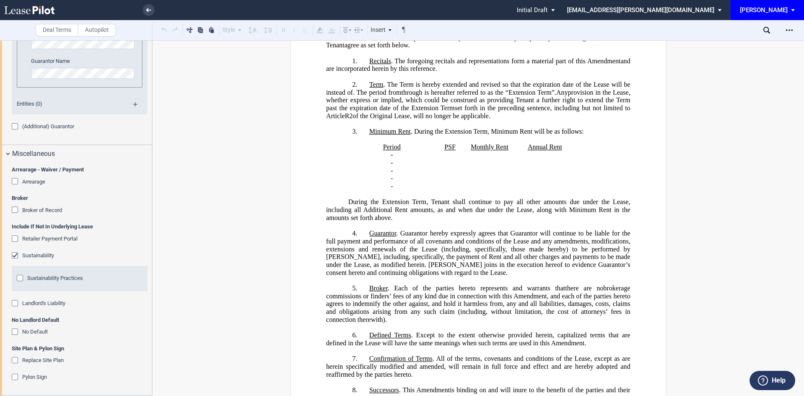
click at [16, 182] on div "Arrearage" at bounding box center [16, 182] width 8 height 8
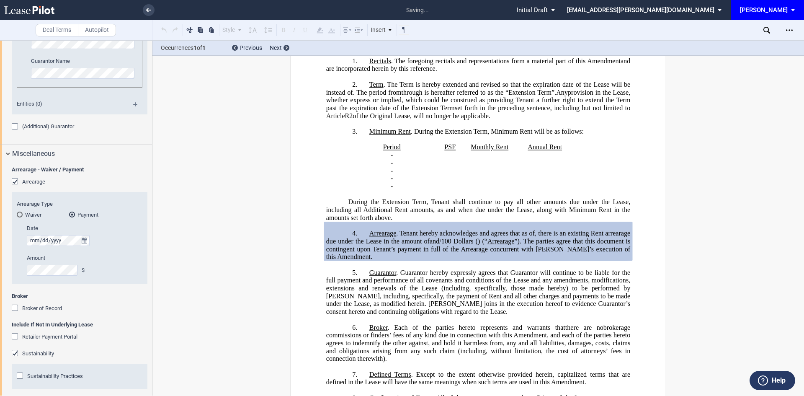
scroll to position [1135, 0]
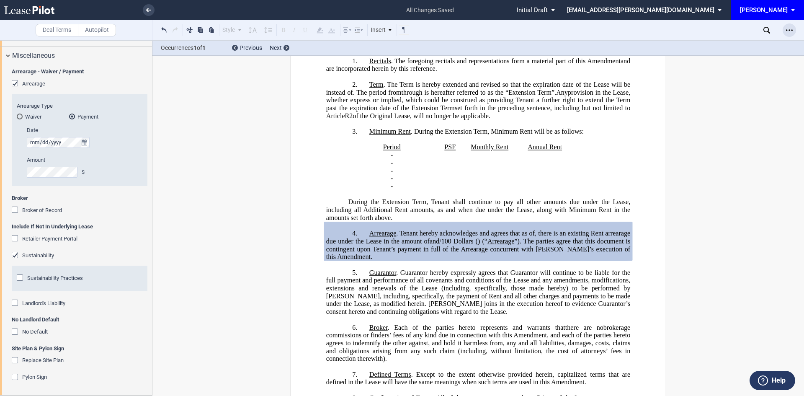
click at [785, 33] on div "Open Lease options menu" at bounding box center [788, 29] width 13 height 13
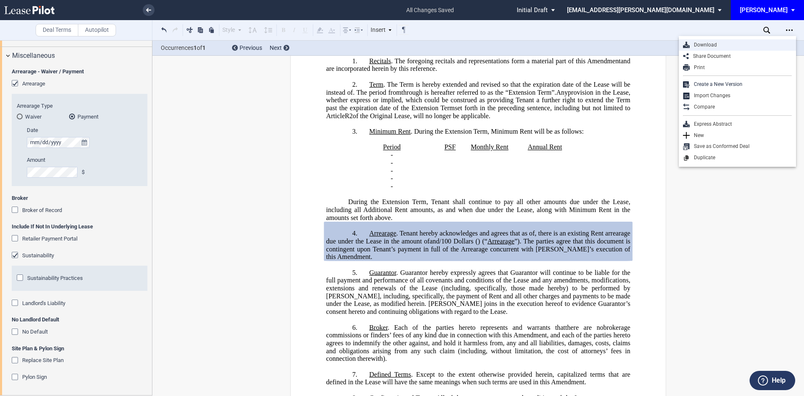
click at [735, 48] on div "Download" at bounding box center [741, 44] width 102 height 7
